Goal: Check status

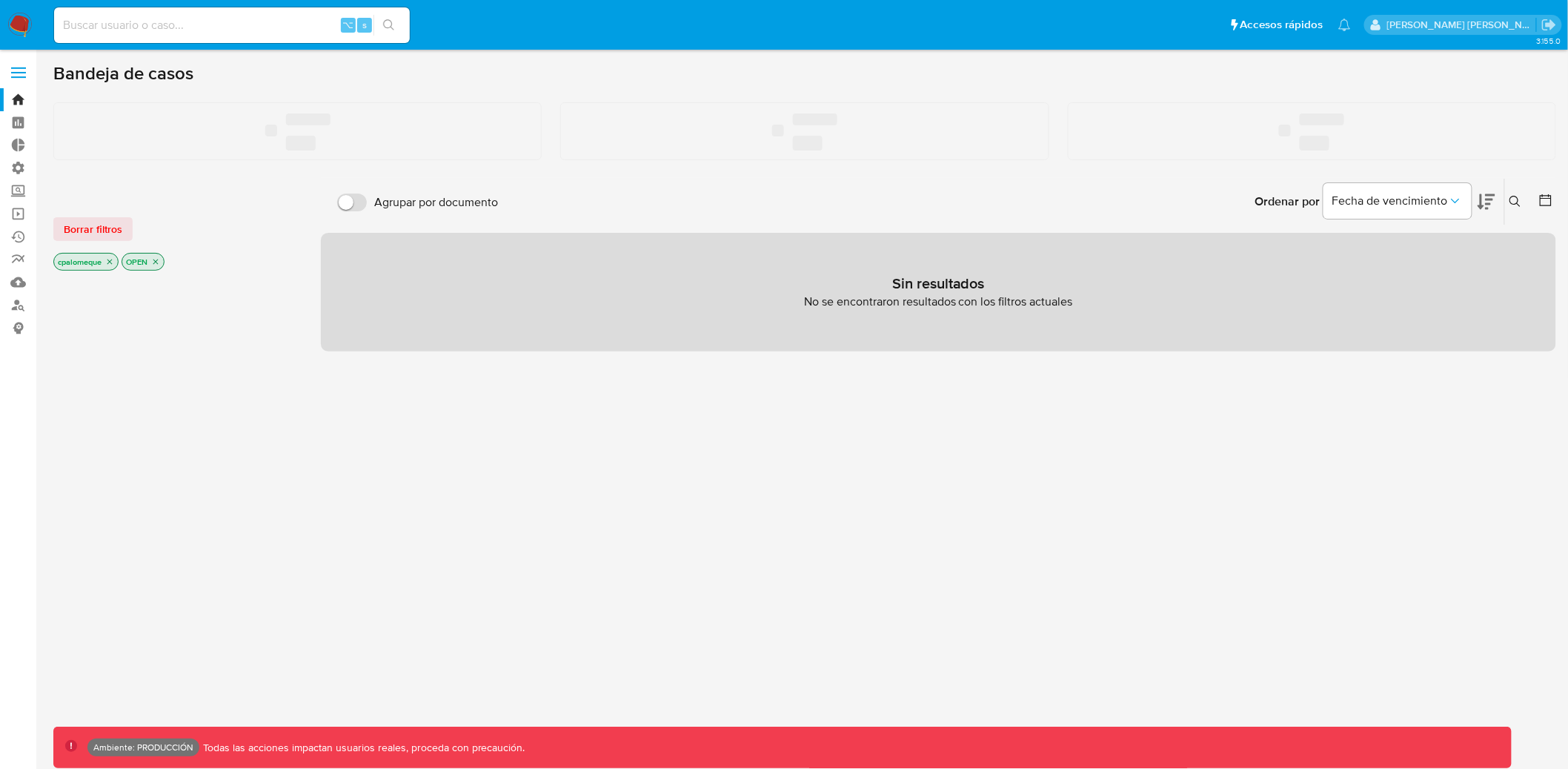
click at [190, 29] on input at bounding box center [232, 25] width 356 height 19
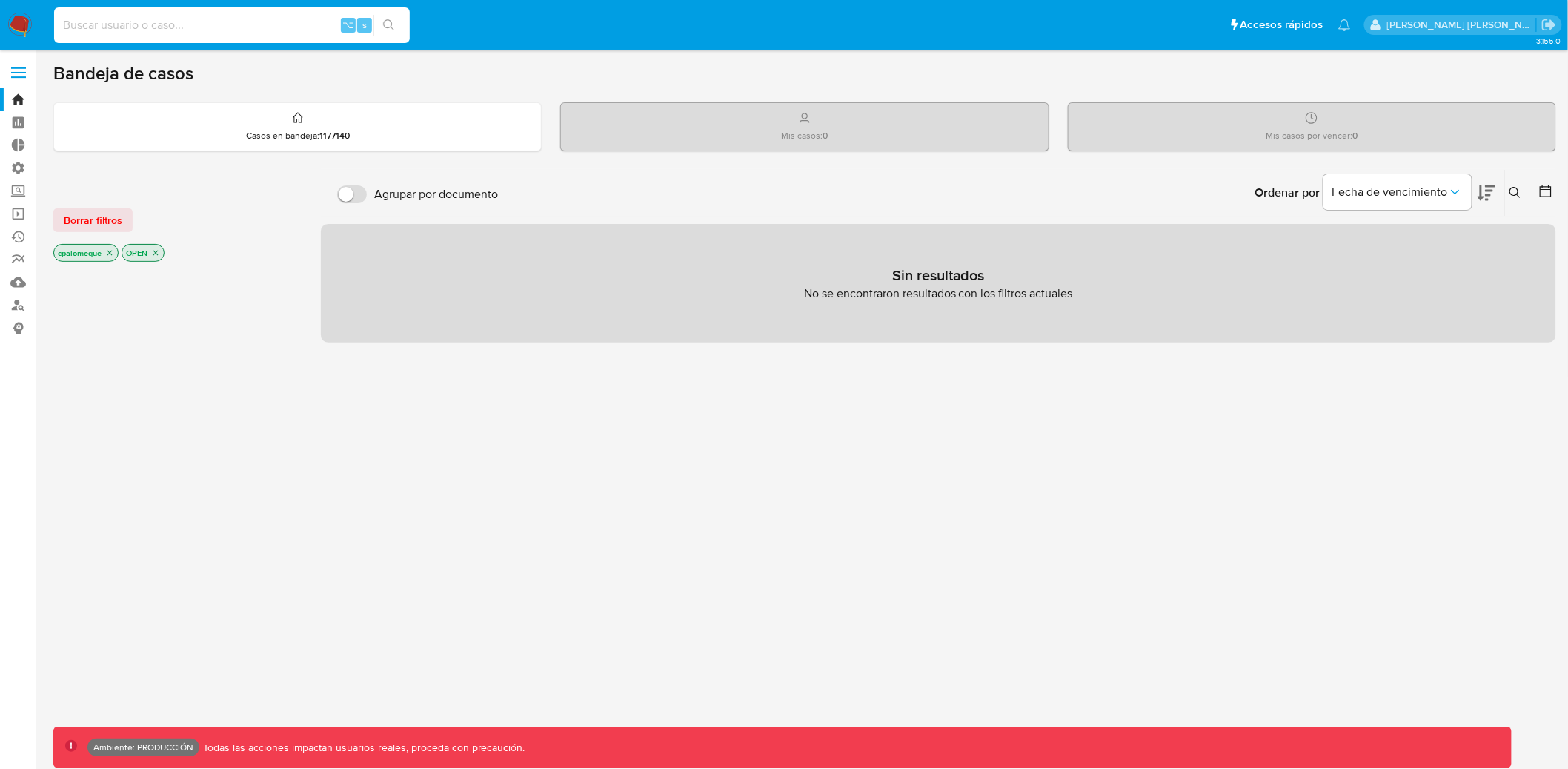
paste input "2073572968"
type input "2073572968"
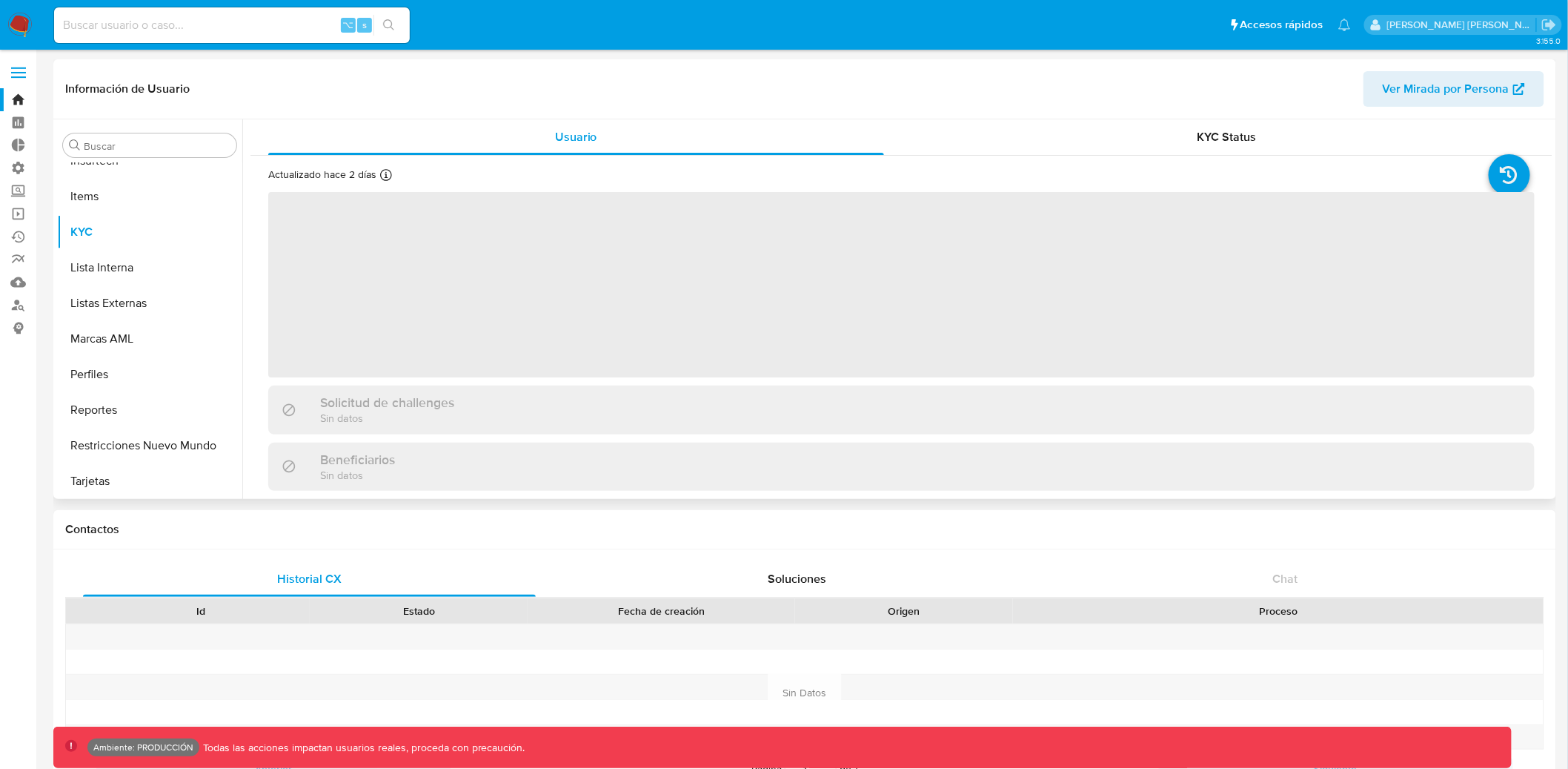
scroll to position [662, 0]
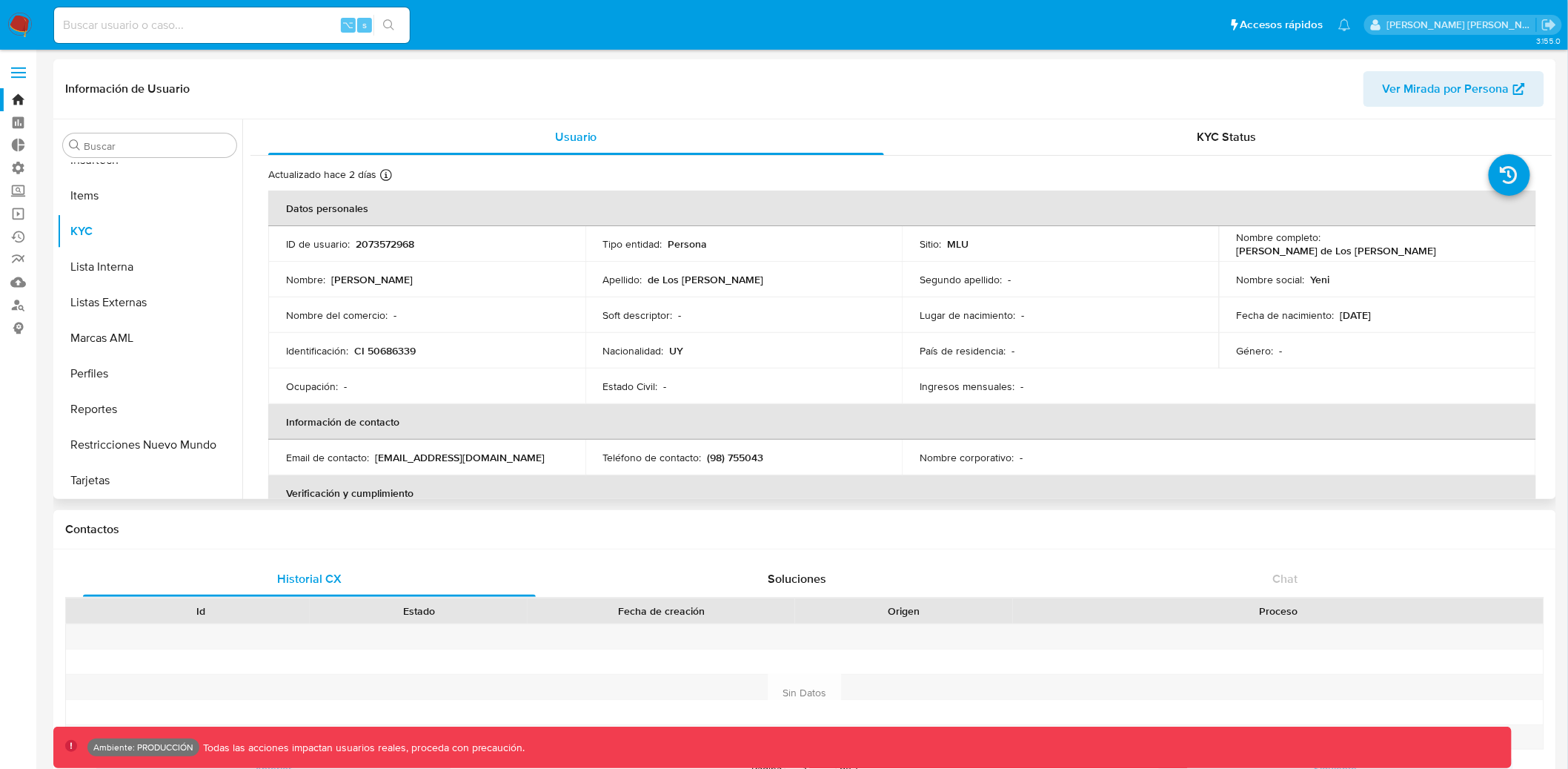
select select "10"
